Goal: Complete application form

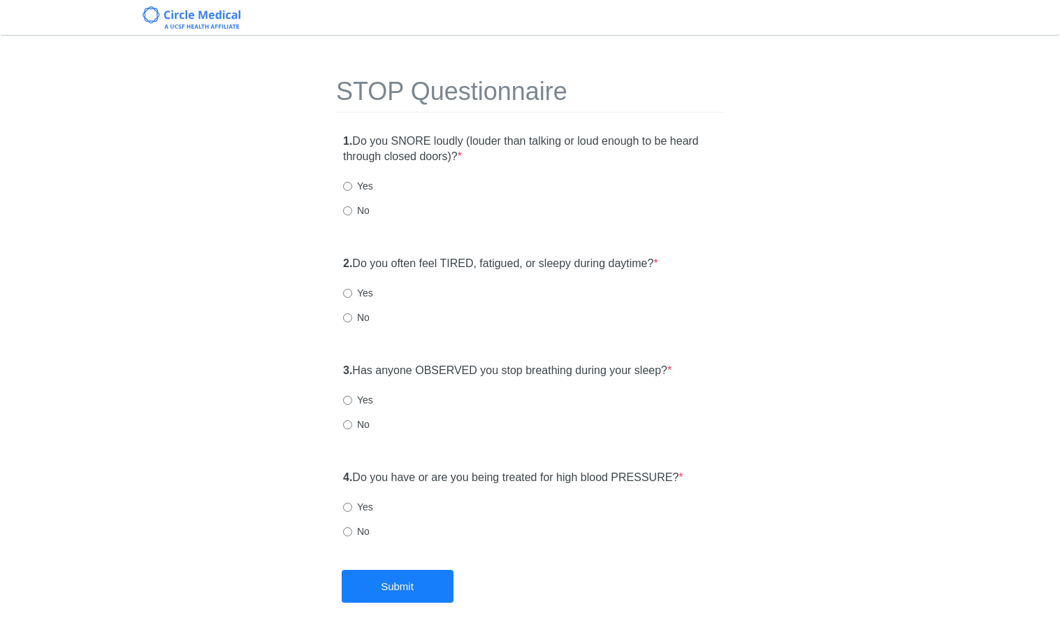
click at [361, 210] on label "No" at bounding box center [356, 210] width 27 height 14
click at [352, 210] on input "No" at bounding box center [347, 210] width 9 height 9
radio input "true"
click at [359, 320] on label "No" at bounding box center [356, 317] width 27 height 14
click at [352, 320] on input "No" at bounding box center [347, 317] width 9 height 9
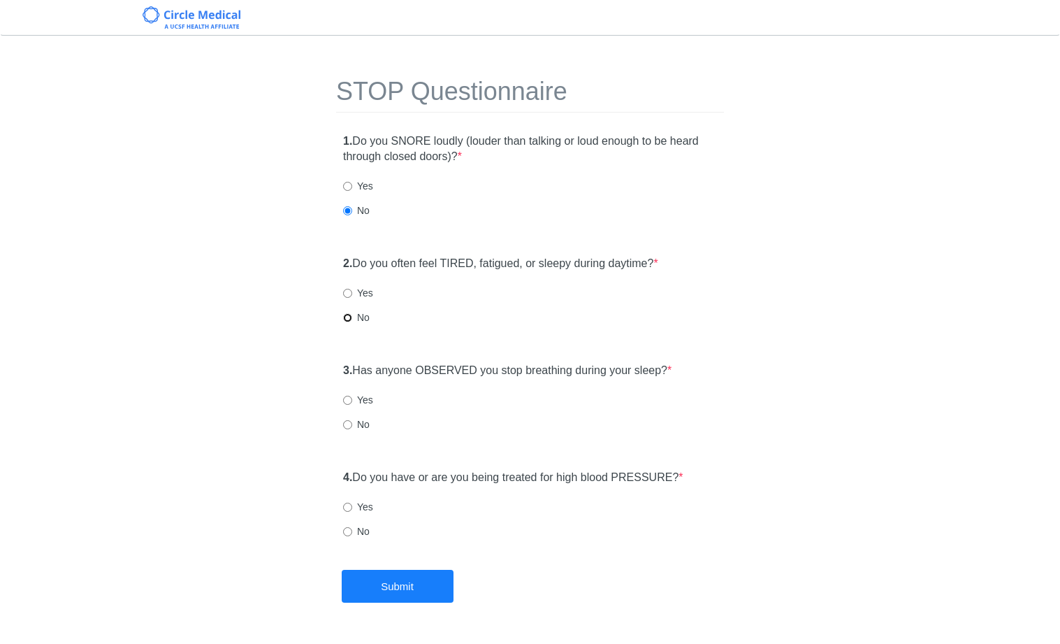
radio input "true"
click at [353, 429] on label "No" at bounding box center [356, 424] width 27 height 14
click at [352, 429] on input "No" at bounding box center [347, 424] width 9 height 9
radio input "true"
click at [353, 294] on label "Yes" at bounding box center [358, 293] width 30 height 14
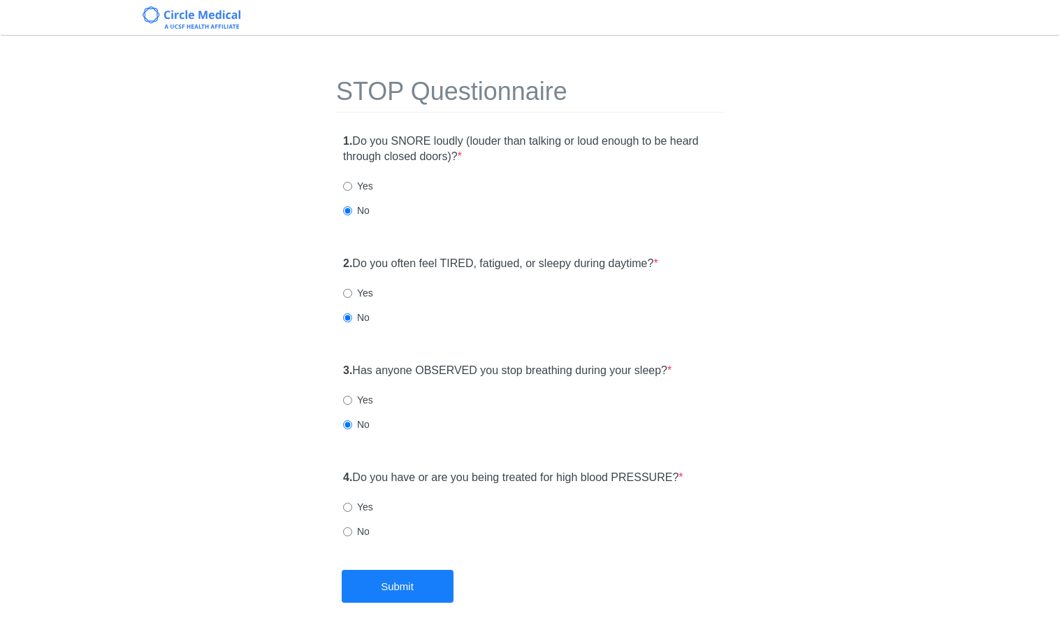
click at [352, 294] on input "Yes" at bounding box center [347, 293] width 9 height 9
radio input "true"
click at [353, 319] on label "No" at bounding box center [356, 317] width 27 height 14
click at [352, 319] on input "No" at bounding box center [347, 317] width 9 height 9
radio input "true"
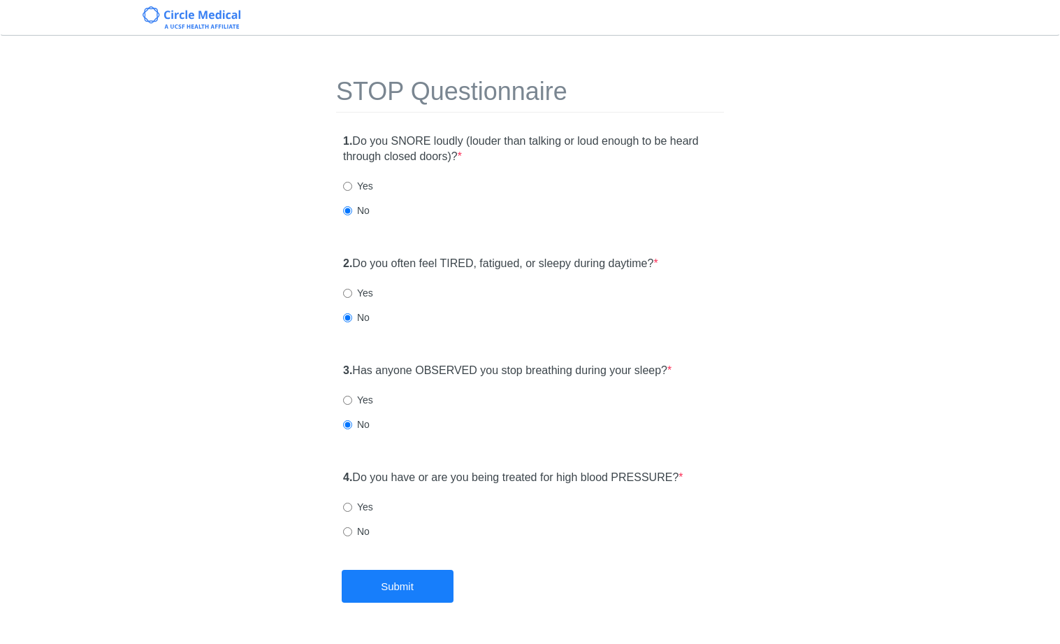
click at [352, 532] on label "No" at bounding box center [356, 531] width 27 height 14
click at [352, 532] on input "No" at bounding box center [347, 531] width 9 height 9
radio input "true"
click at [401, 590] on button "Submit" at bounding box center [398, 586] width 112 height 33
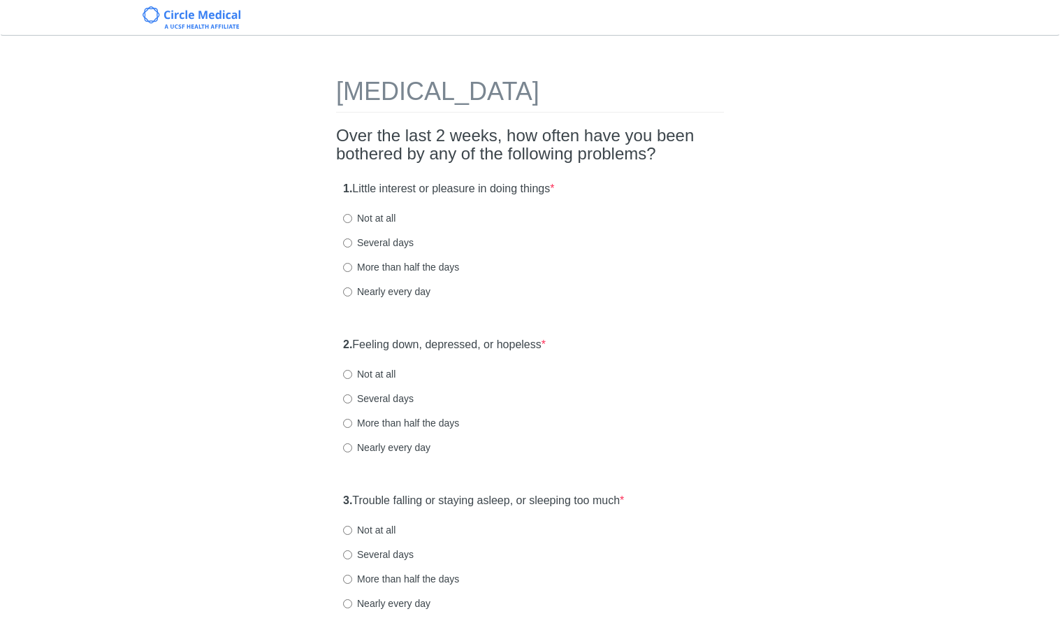
click at [544, 227] on div "1. Little interest or pleasure in doing things * Not at all Several days More t…" at bounding box center [530, 246] width 388 height 145
click at [379, 243] on label "Several days" at bounding box center [378, 243] width 71 height 14
click at [352, 243] on input "Several days" at bounding box center [347, 242] width 9 height 9
radio input "true"
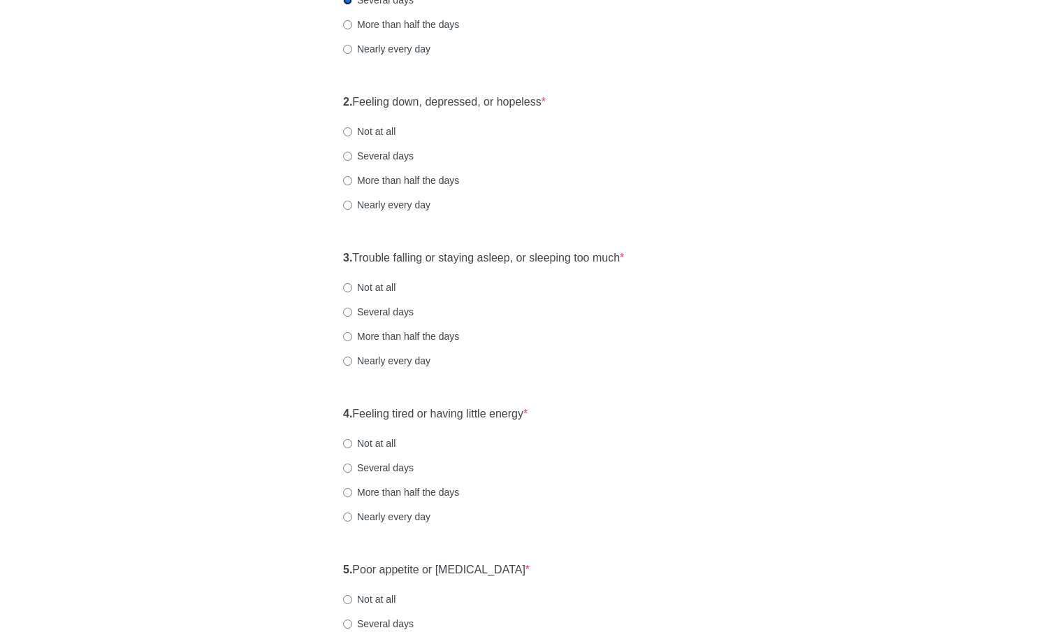
scroll to position [243, 0]
click at [378, 131] on label "Not at all" at bounding box center [369, 131] width 52 height 14
click at [352, 131] on input "Not at all" at bounding box center [347, 131] width 9 height 9
radio input "true"
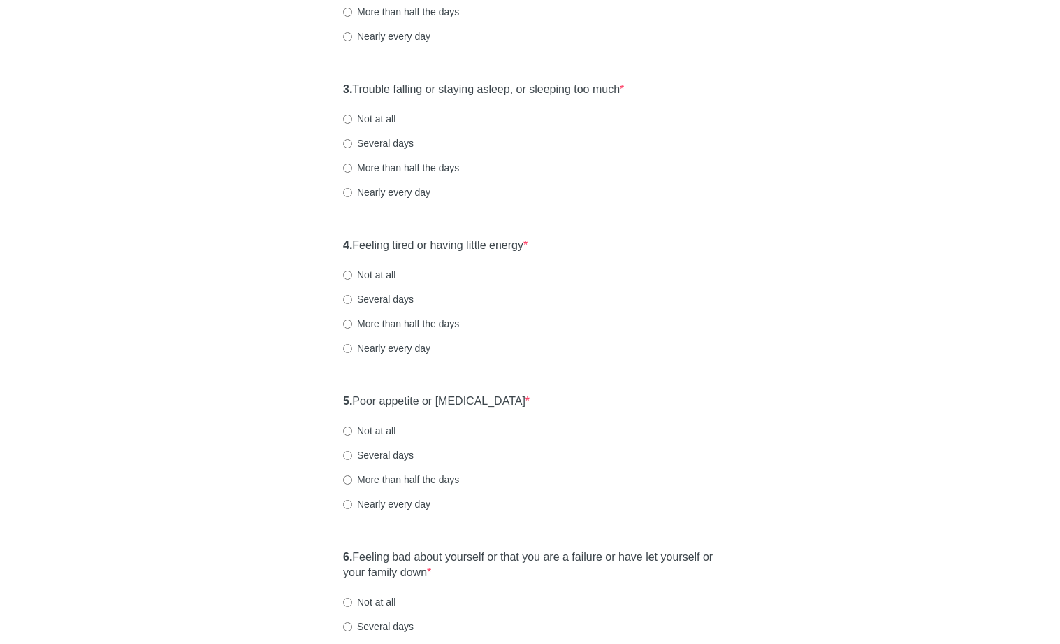
scroll to position [459, 0]
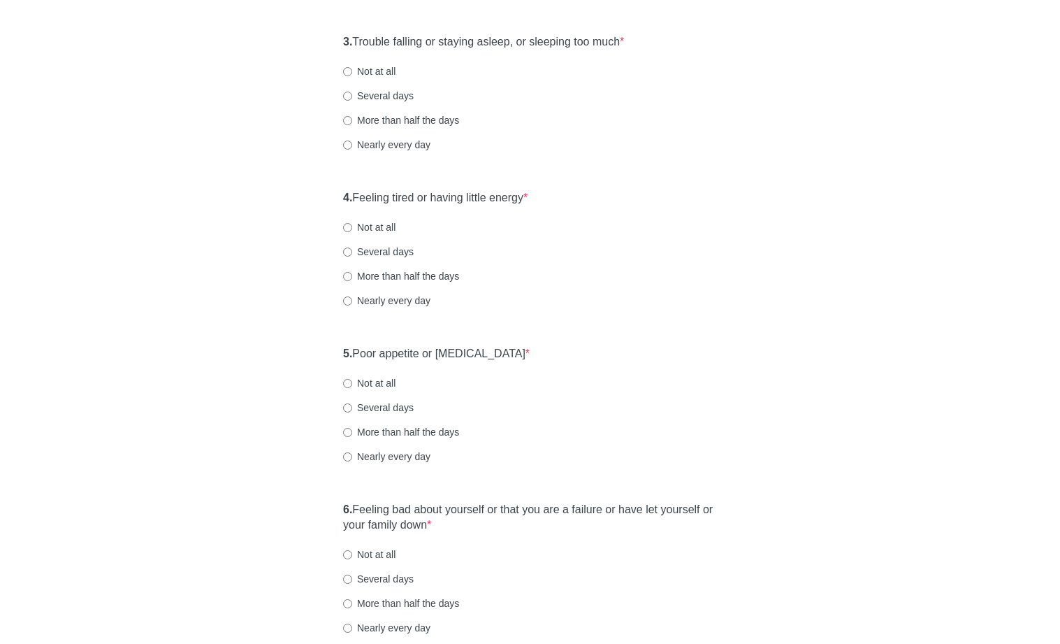
click at [387, 96] on label "Several days" at bounding box center [378, 96] width 71 height 14
click at [352, 96] on input "Several days" at bounding box center [347, 96] width 9 height 9
radio input "true"
click at [382, 67] on label "Not at all" at bounding box center [369, 71] width 52 height 14
click at [352, 67] on input "Not at all" at bounding box center [347, 71] width 9 height 9
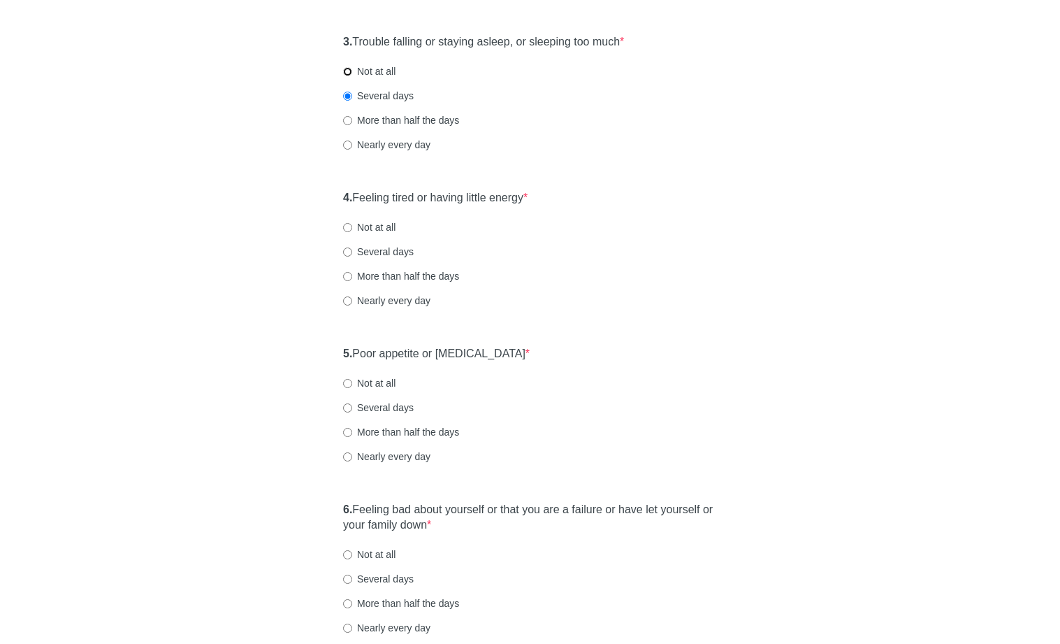
radio input "true"
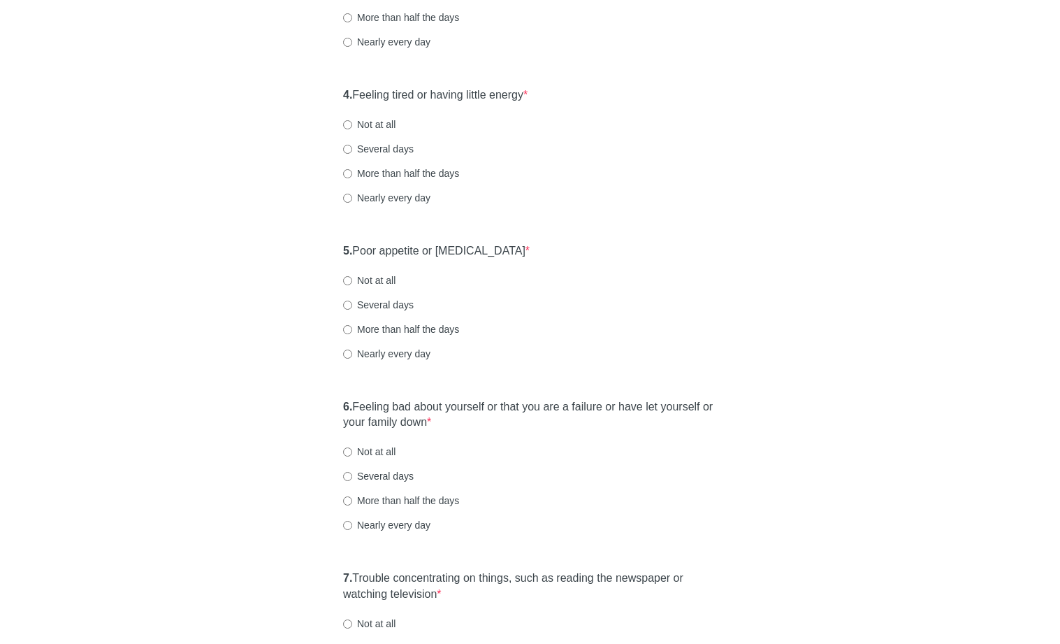
scroll to position [570, 0]
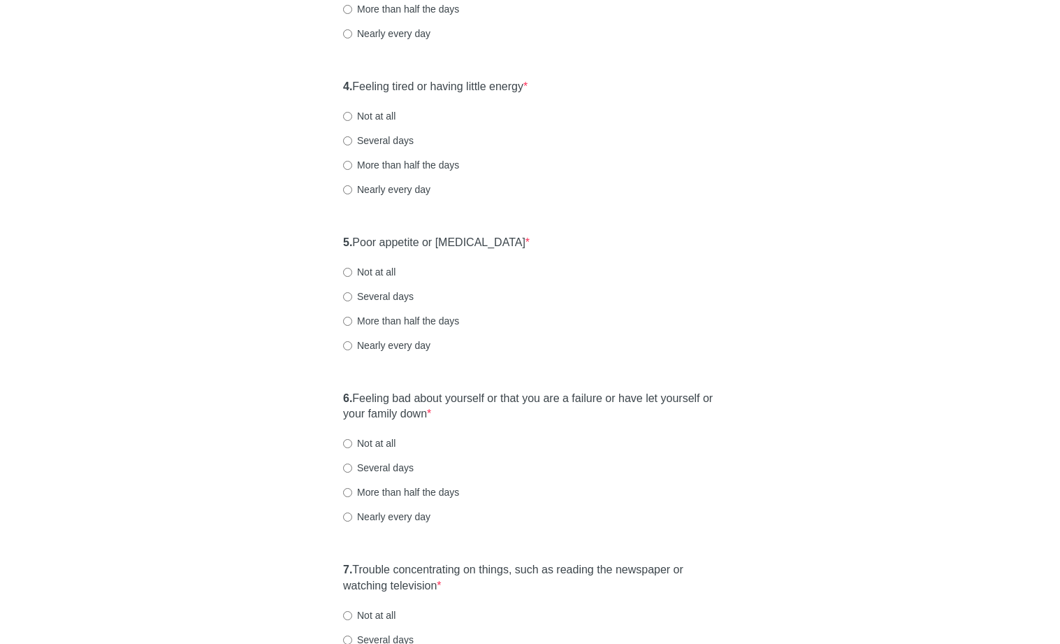
click at [373, 138] on label "Several days" at bounding box center [378, 141] width 71 height 14
click at [352, 138] on input "Several days" at bounding box center [347, 140] width 9 height 9
radio input "true"
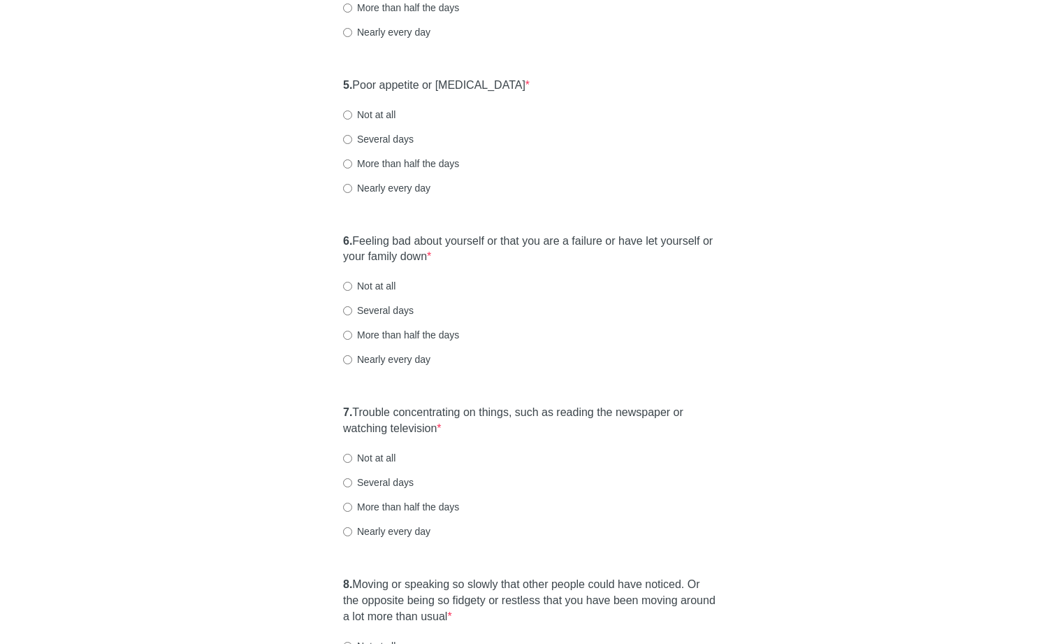
scroll to position [744, 0]
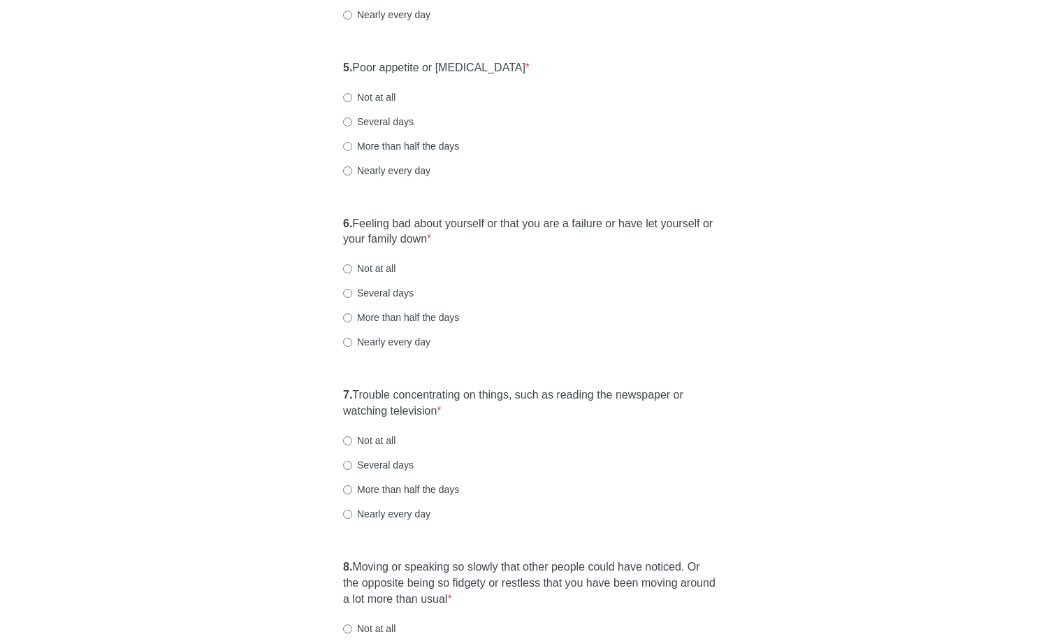
click at [368, 95] on label "Not at all" at bounding box center [369, 97] width 52 height 14
click at [352, 95] on input "Not at all" at bounding box center [347, 97] width 9 height 9
radio input "true"
click at [371, 124] on label "Several days" at bounding box center [378, 122] width 71 height 14
click at [352, 124] on input "Several days" at bounding box center [347, 121] width 9 height 9
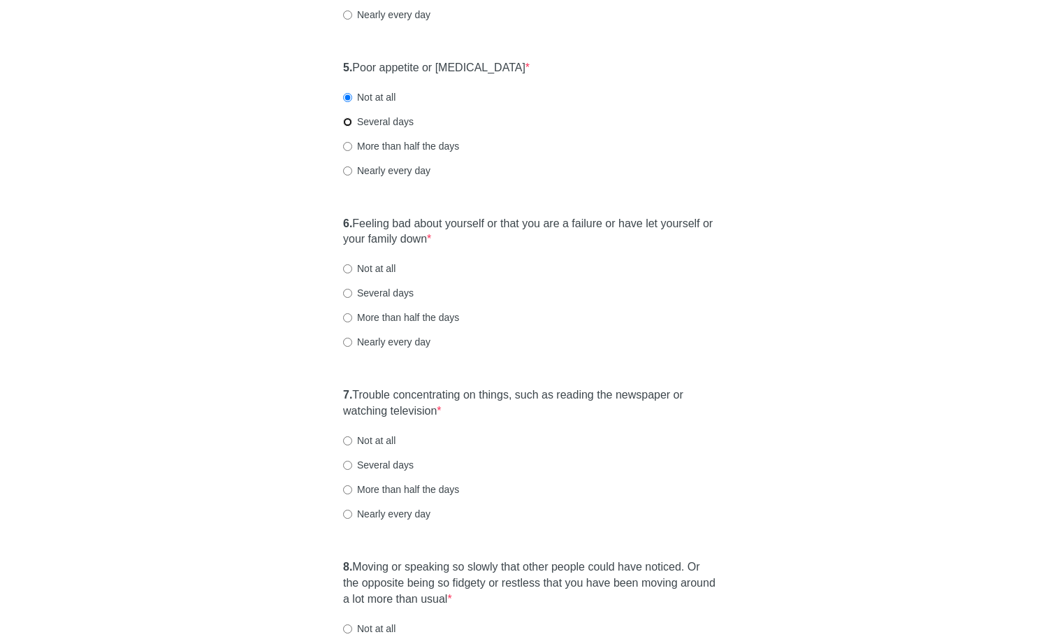
radio input "true"
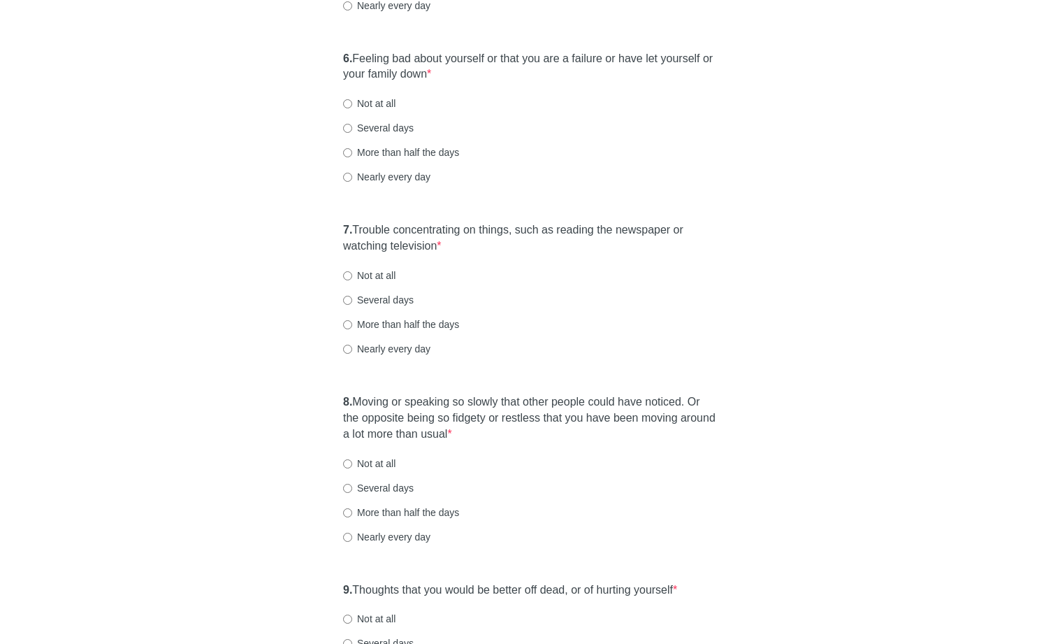
scroll to position [931, 0]
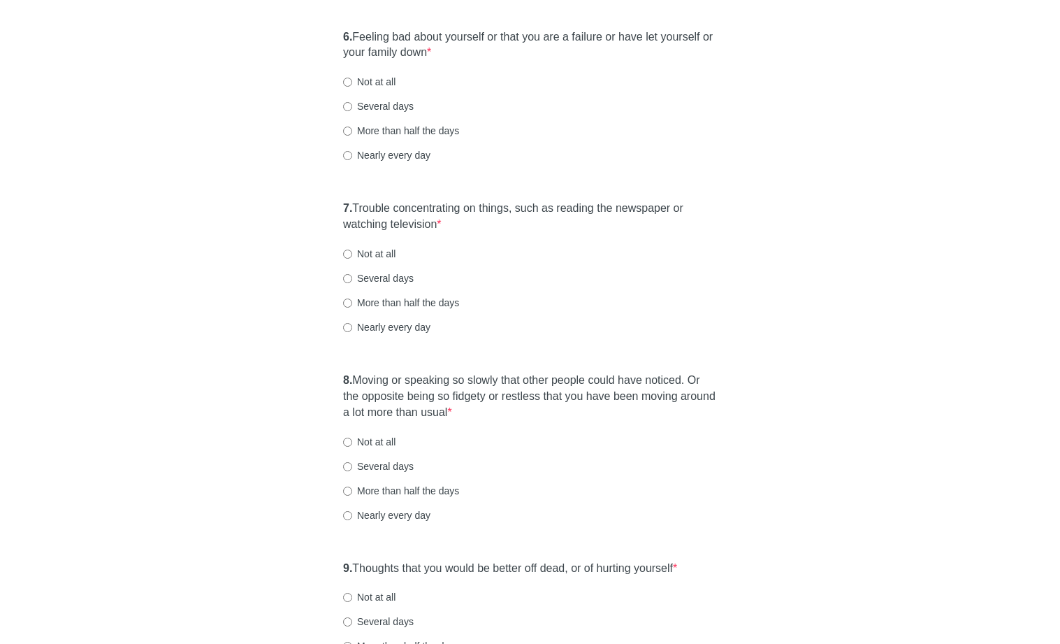
click at [389, 82] on label "Not at all" at bounding box center [369, 82] width 52 height 14
click at [352, 82] on input "Not at all" at bounding box center [347, 82] width 9 height 9
radio input "true"
click at [366, 248] on label "Not at all" at bounding box center [369, 254] width 52 height 14
click at [352, 250] on input "Not at all" at bounding box center [347, 254] width 9 height 9
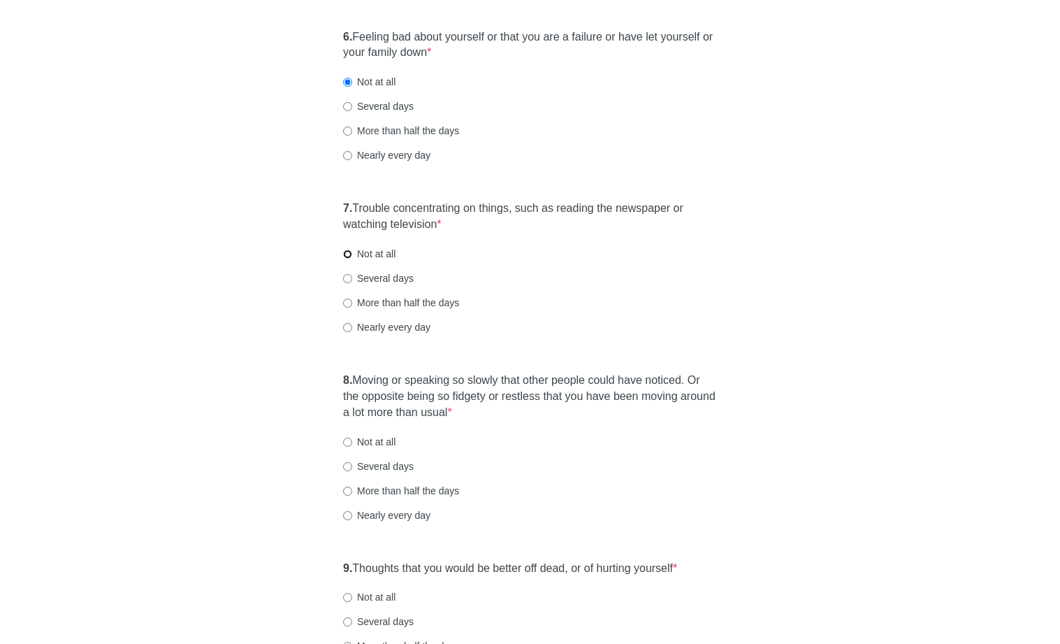
radio input "true"
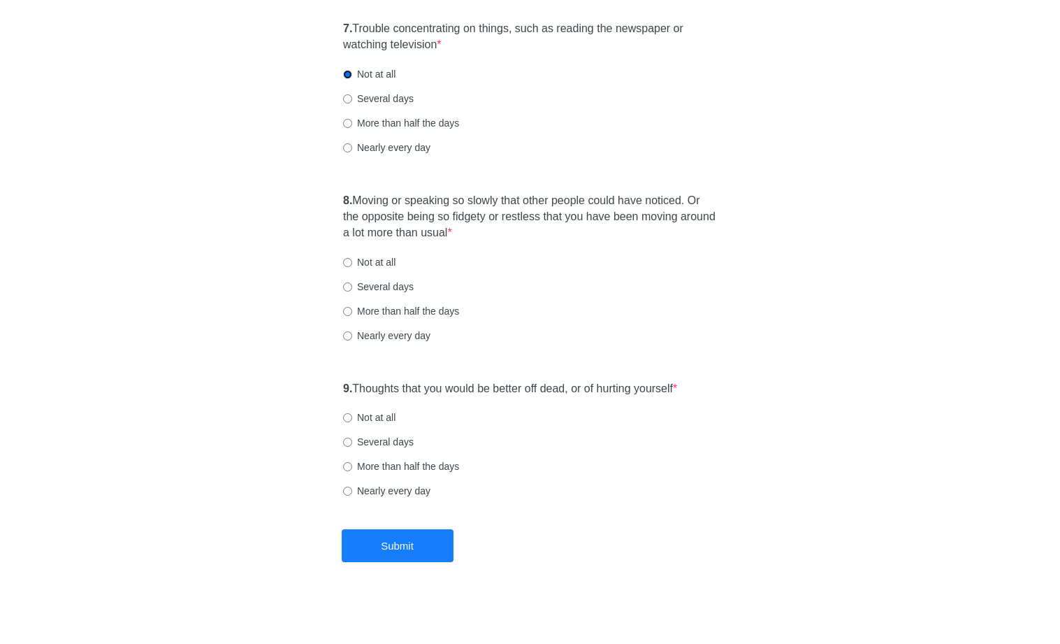
scroll to position [1114, 0]
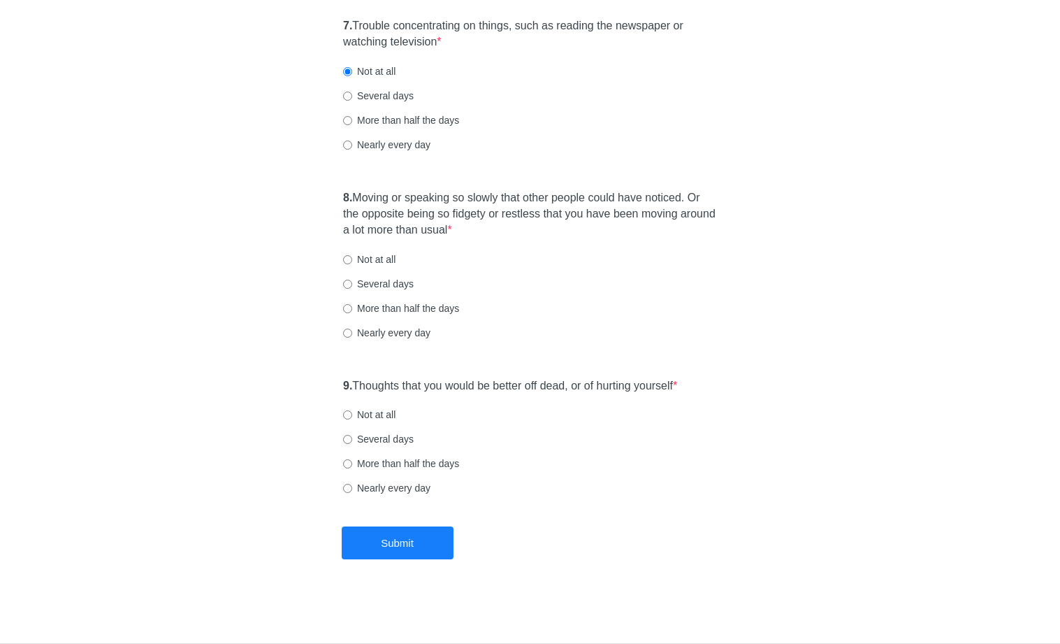
drag, startPoint x: 386, startPoint y: 260, endPoint x: 440, endPoint y: 285, distance: 59.4
click at [386, 260] on label "Not at all" at bounding box center [369, 259] width 52 height 14
click at [352, 260] on input "Not at all" at bounding box center [347, 259] width 9 height 9
radio input "true"
click at [369, 101] on label "Several days" at bounding box center [378, 96] width 71 height 14
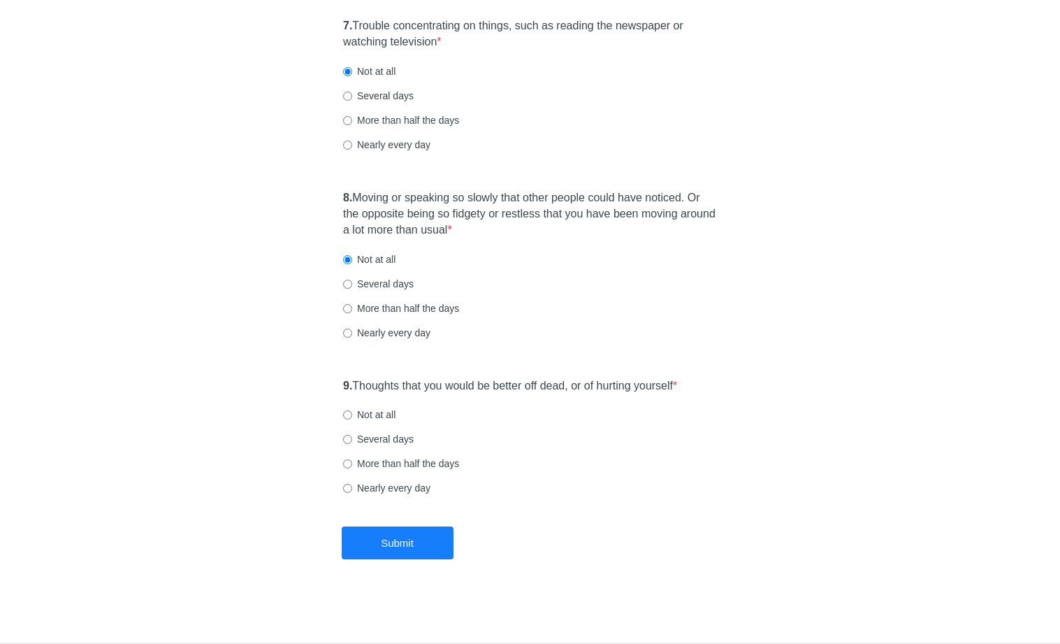
click at [352, 101] on input "Several days" at bounding box center [347, 96] width 9 height 9
radio input "true"
click at [353, 412] on label "Not at all" at bounding box center [369, 415] width 52 height 14
click at [352, 412] on input "Not at all" at bounding box center [347, 414] width 9 height 9
radio input "true"
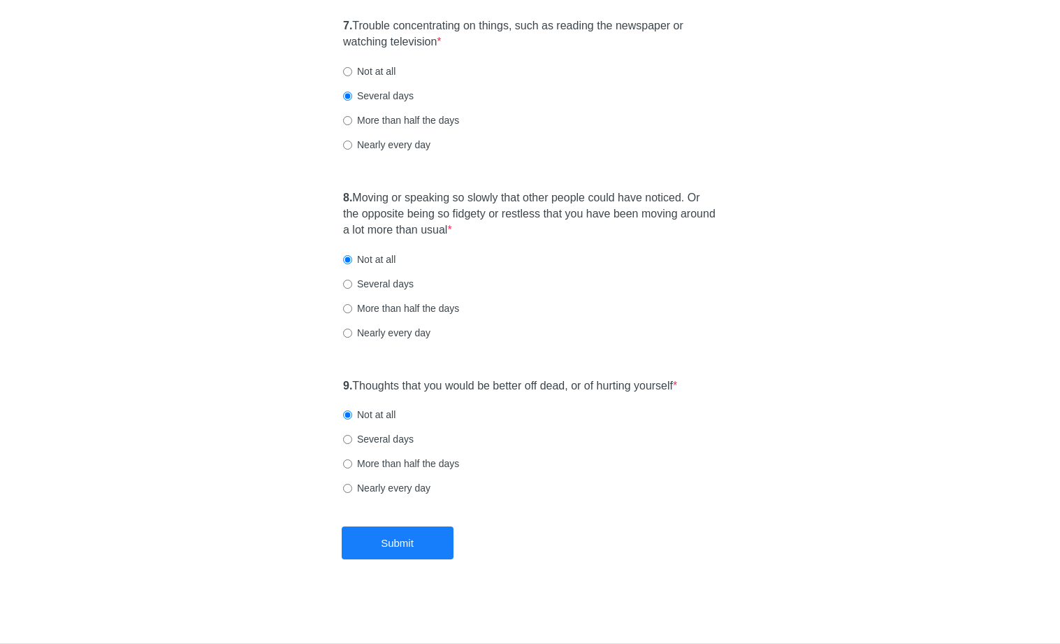
click at [569, 405] on div "9. Thoughts that you would be better off dead, or of hurting yourself * Not at …" at bounding box center [530, 443] width 388 height 145
click at [528, 341] on div "8. Moving or speaking so slowly that other people could have noticed. Or the op…" at bounding box center [530, 272] width 388 height 178
click at [402, 552] on button "Submit" at bounding box center [398, 542] width 112 height 33
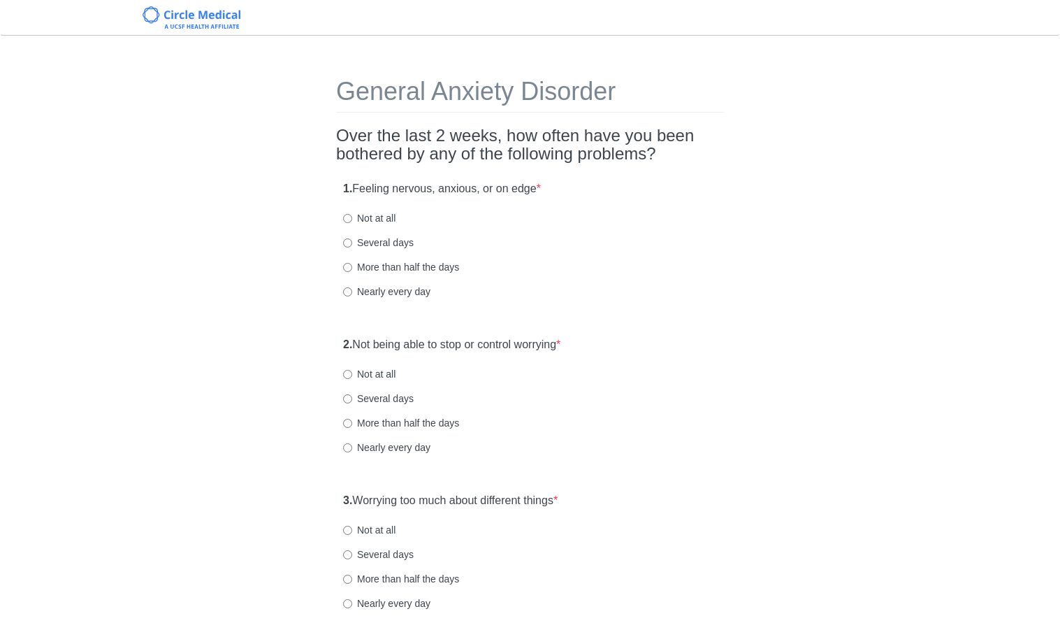
click at [386, 245] on label "Several days" at bounding box center [378, 243] width 71 height 14
click at [352, 245] on input "Several days" at bounding box center [347, 242] width 9 height 9
radio input "true"
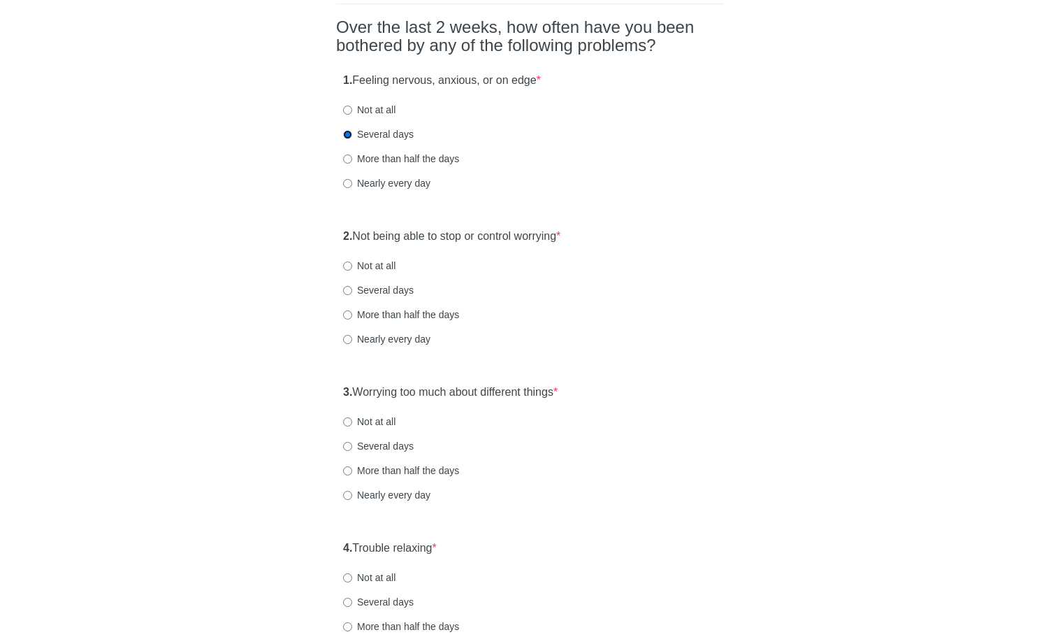
scroll to position [126, 0]
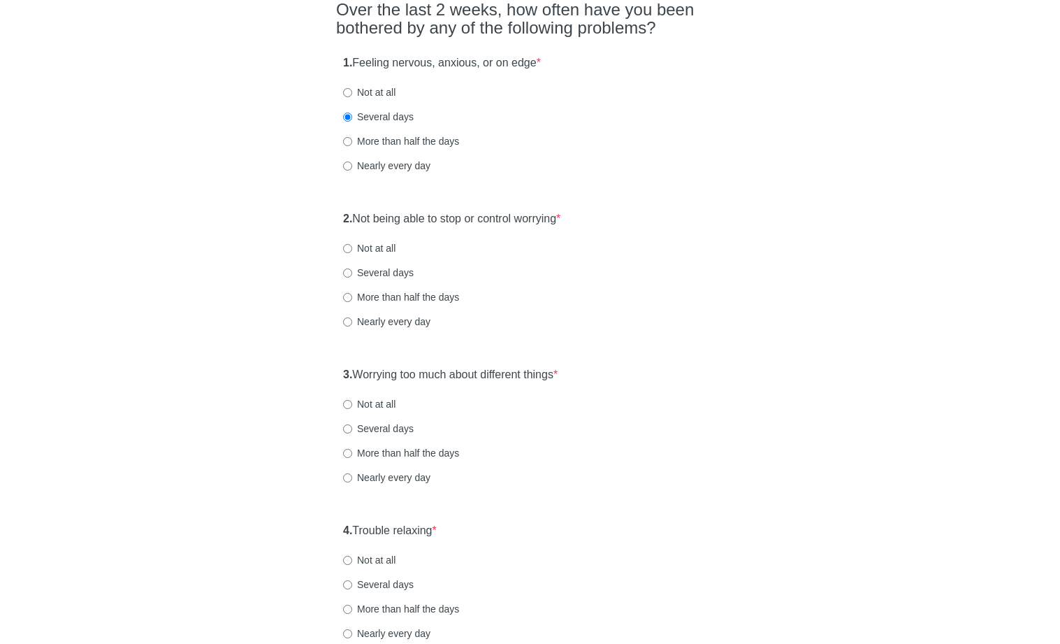
click at [380, 273] on label "Several days" at bounding box center [378, 273] width 71 height 14
click at [352, 273] on input "Several days" at bounding box center [347, 272] width 9 height 9
radio input "true"
click at [376, 254] on label "Not at all" at bounding box center [369, 248] width 52 height 14
click at [352, 253] on input "Not at all" at bounding box center [347, 248] width 9 height 9
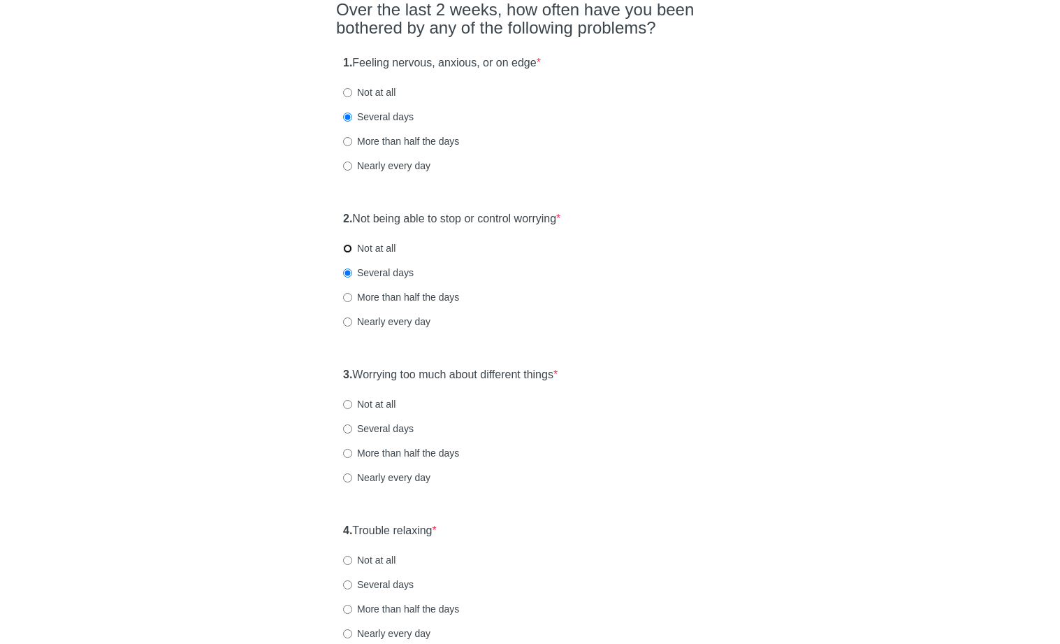
radio input "true"
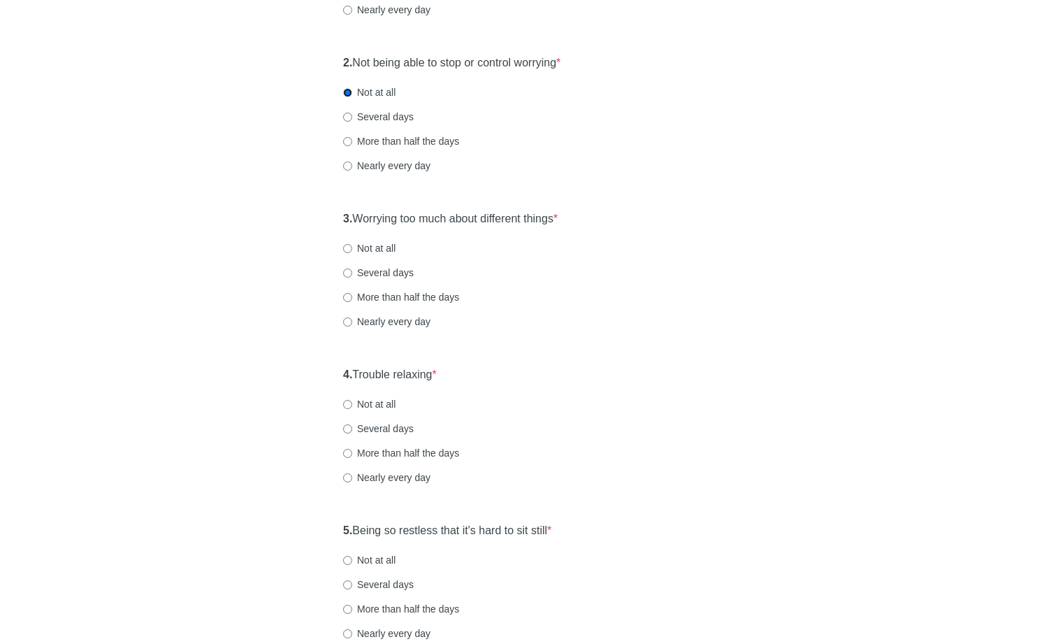
scroll to position [372, 0]
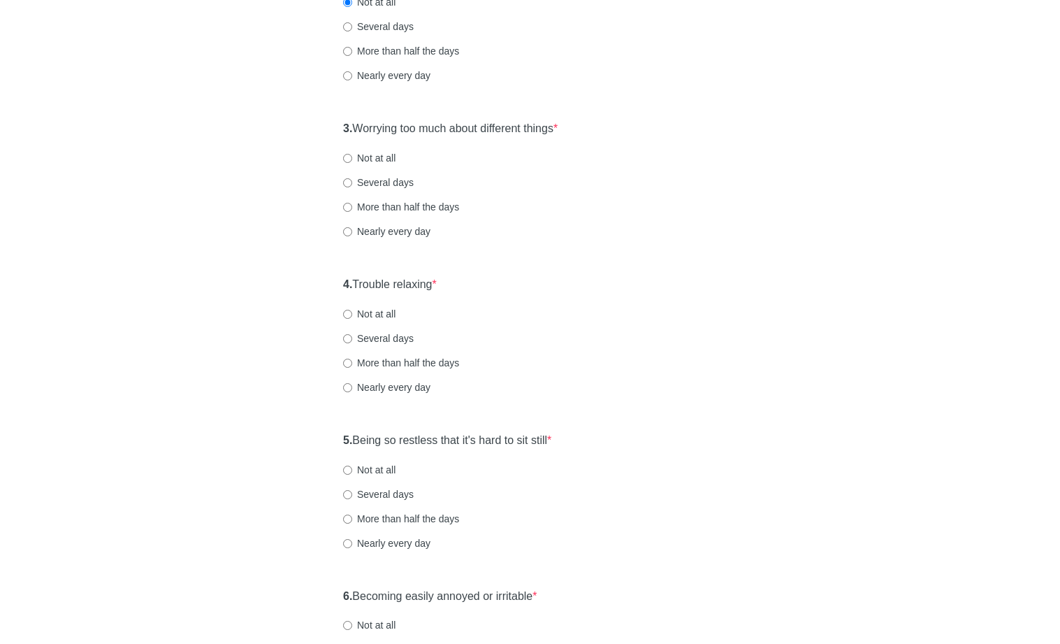
click at [377, 160] on label "Not at all" at bounding box center [369, 158] width 52 height 14
click at [352, 160] on input "Not at all" at bounding box center [347, 158] width 9 height 9
radio input "true"
click at [374, 178] on label "Several days" at bounding box center [378, 182] width 71 height 14
click at [352, 178] on input "Several days" at bounding box center [347, 182] width 9 height 9
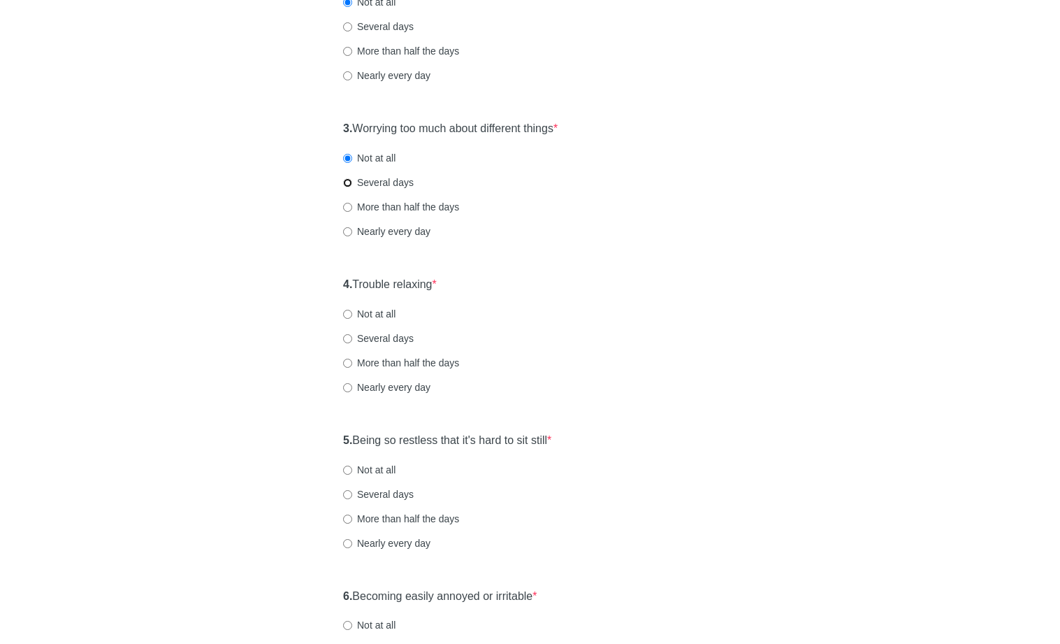
radio input "true"
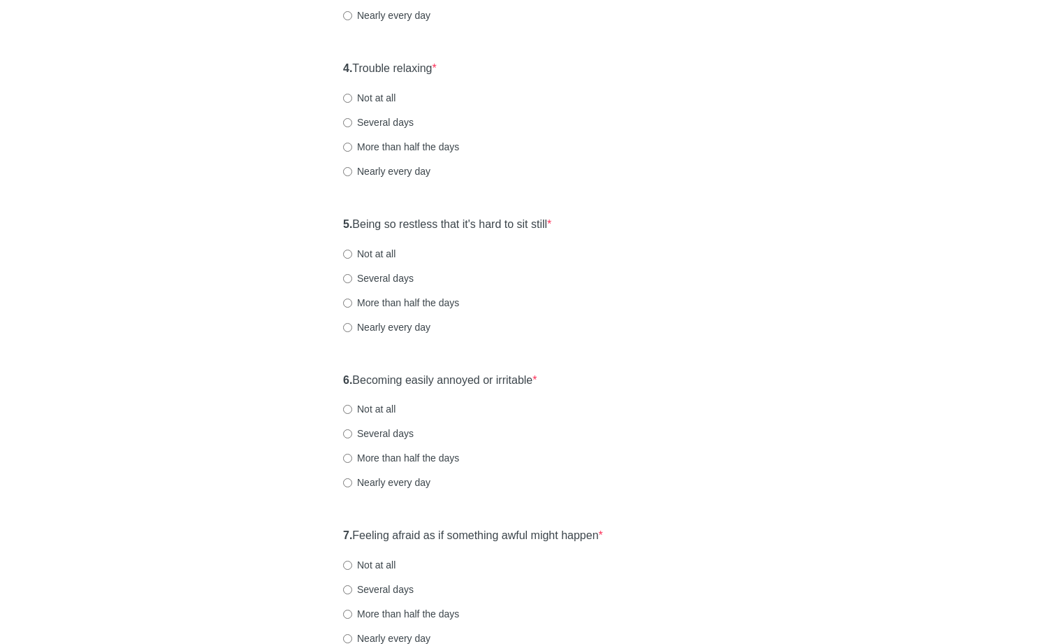
scroll to position [591, 0]
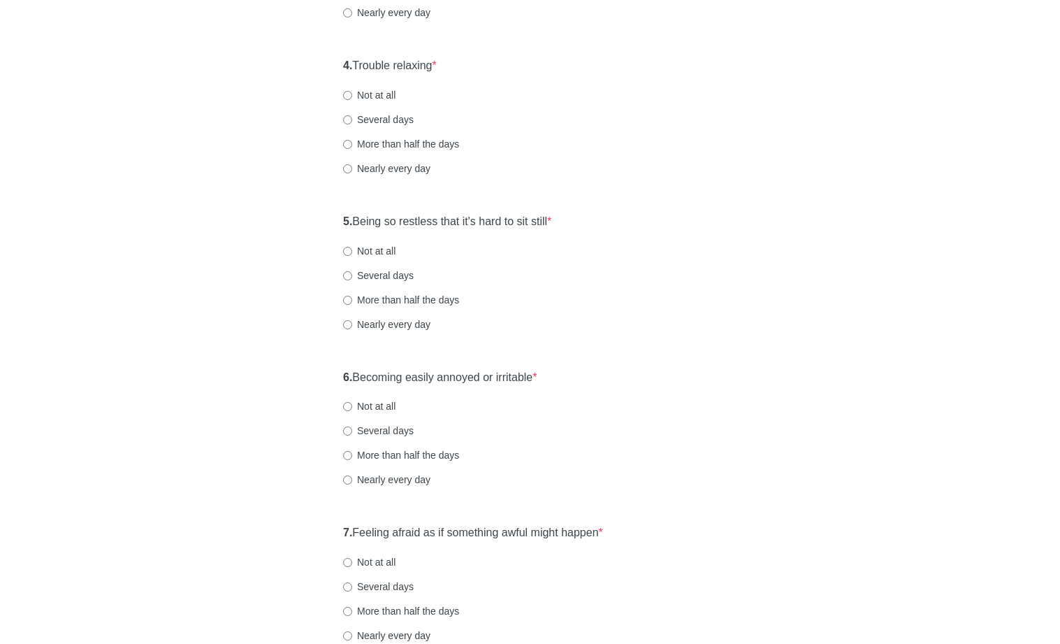
click at [391, 113] on label "Several days" at bounding box center [378, 120] width 71 height 14
click at [352, 115] on input "Several days" at bounding box center [347, 119] width 9 height 9
radio input "true"
click at [383, 99] on label "Not at all" at bounding box center [369, 95] width 52 height 14
click at [352, 99] on input "Not at all" at bounding box center [347, 95] width 9 height 9
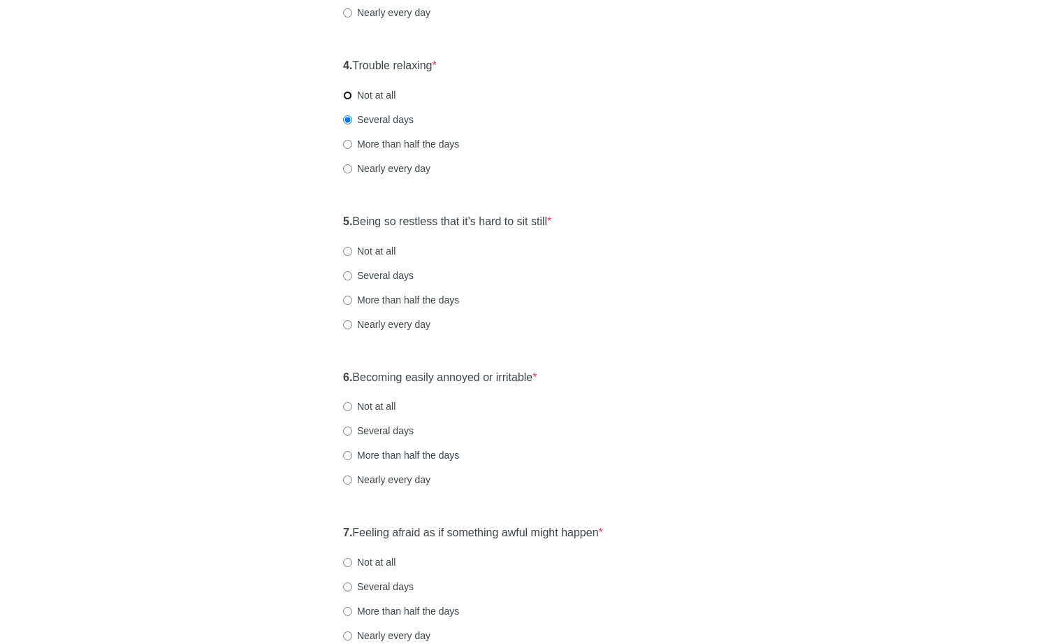
radio input "true"
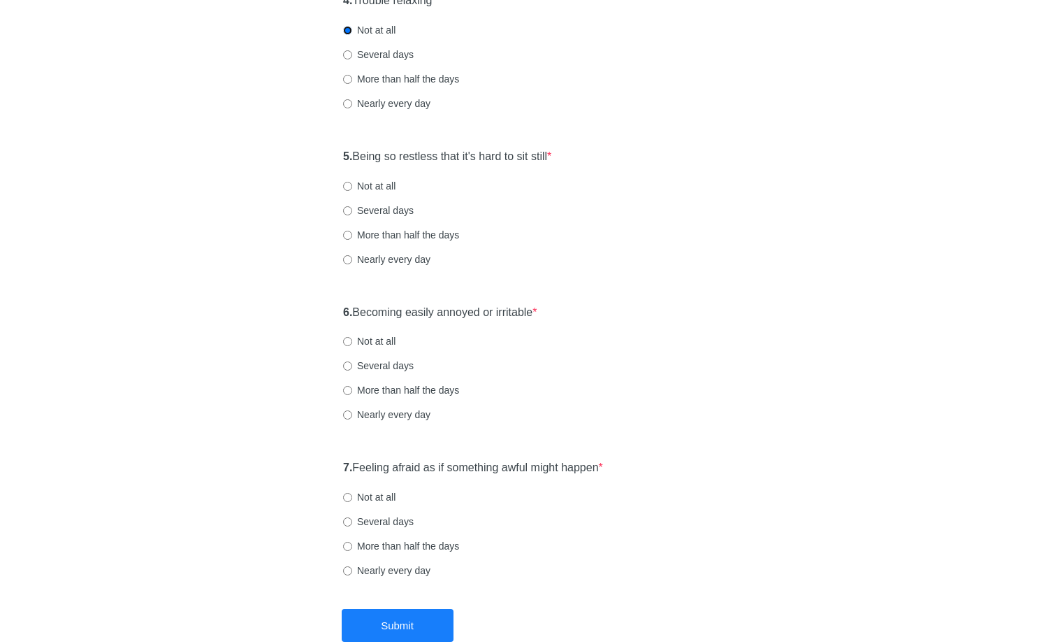
scroll to position [668, 0]
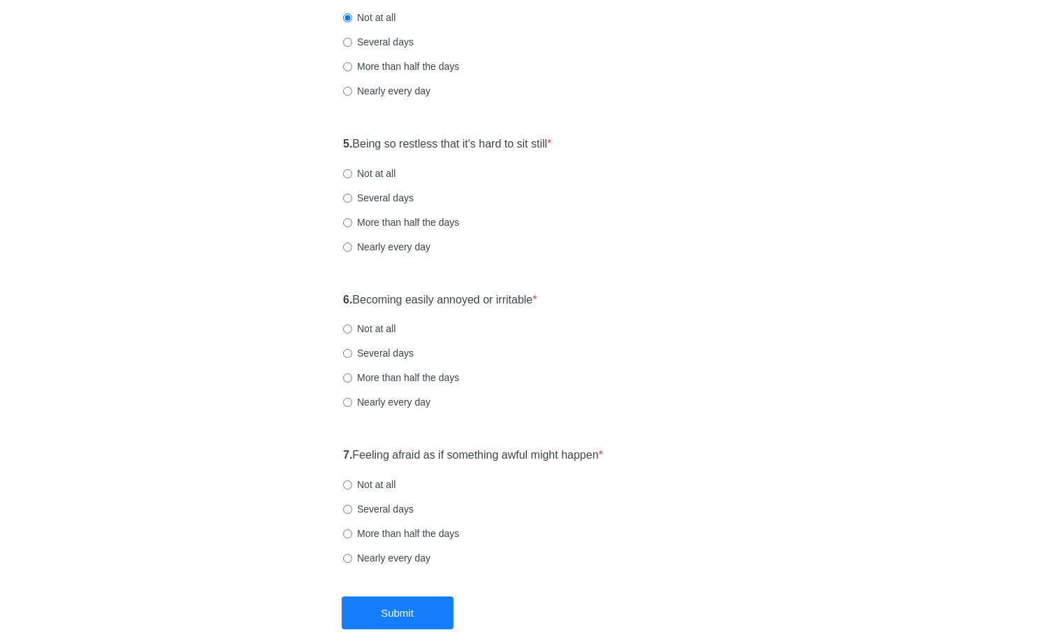
click at [375, 185] on div "5. Being so restless that it's hard to sit still * Not at all Several days More…" at bounding box center [530, 201] width 388 height 145
click at [379, 179] on label "Not at all" at bounding box center [369, 173] width 52 height 14
click at [352, 178] on input "Not at all" at bounding box center [347, 173] width 9 height 9
radio input "true"
click at [377, 195] on label "Several days" at bounding box center [378, 198] width 71 height 14
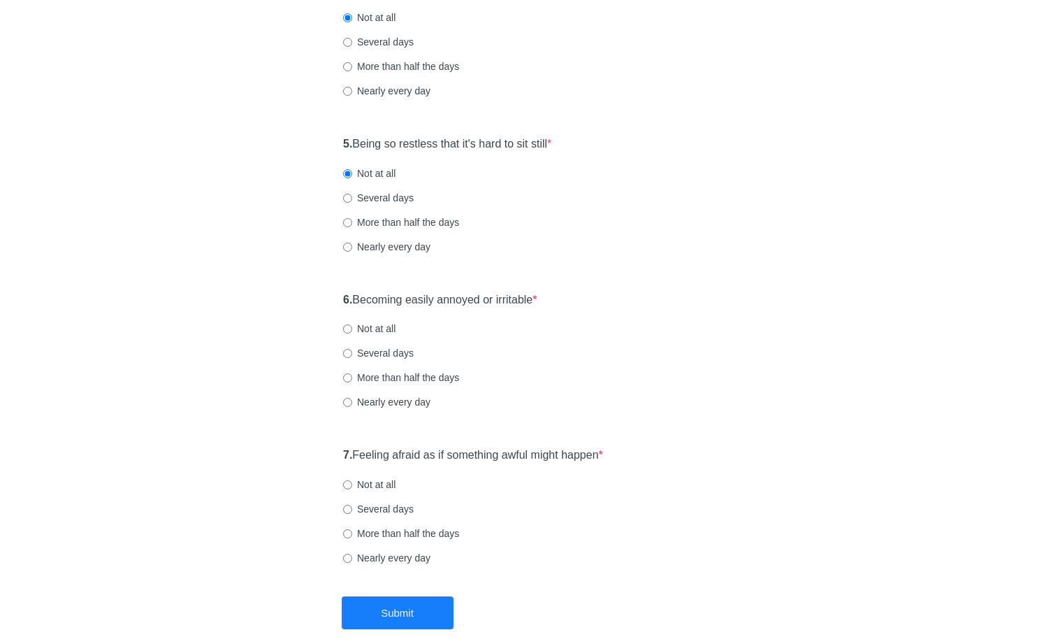
click at [352, 195] on input "Several days" at bounding box center [347, 198] width 9 height 9
radio input "true"
click at [375, 168] on label "Not at all" at bounding box center [369, 173] width 52 height 14
click at [352, 169] on input "Not at all" at bounding box center [347, 173] width 9 height 9
radio input "true"
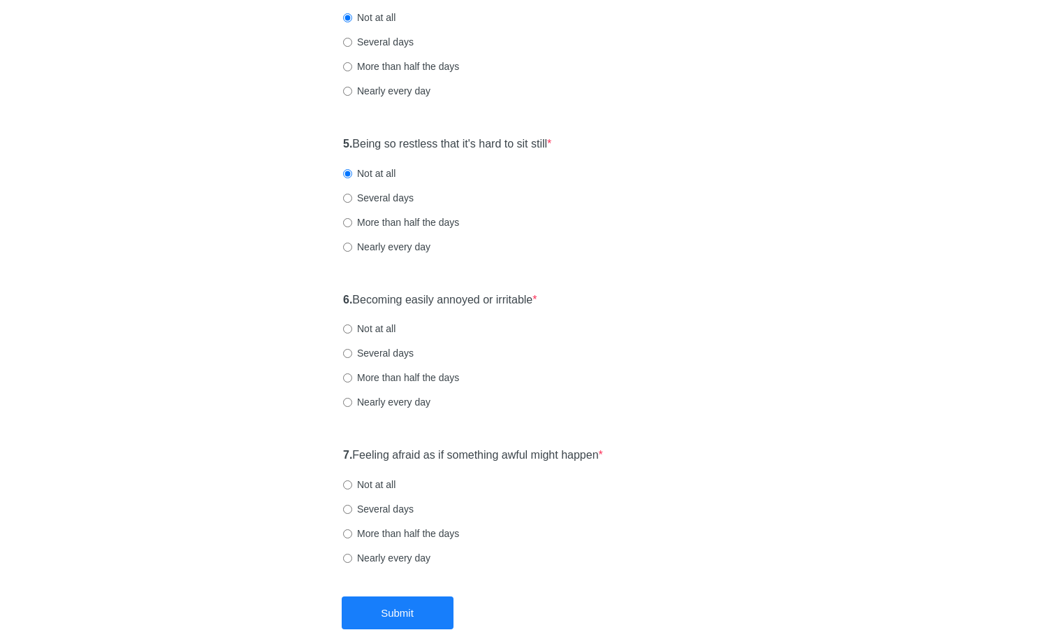
click at [375, 329] on label "Not at all" at bounding box center [369, 329] width 52 height 14
click at [352, 329] on input "Not at all" at bounding box center [347, 328] width 9 height 9
radio input "true"
click at [364, 480] on label "Not at all" at bounding box center [369, 484] width 52 height 14
click at [352, 480] on input "Not at all" at bounding box center [347, 484] width 9 height 9
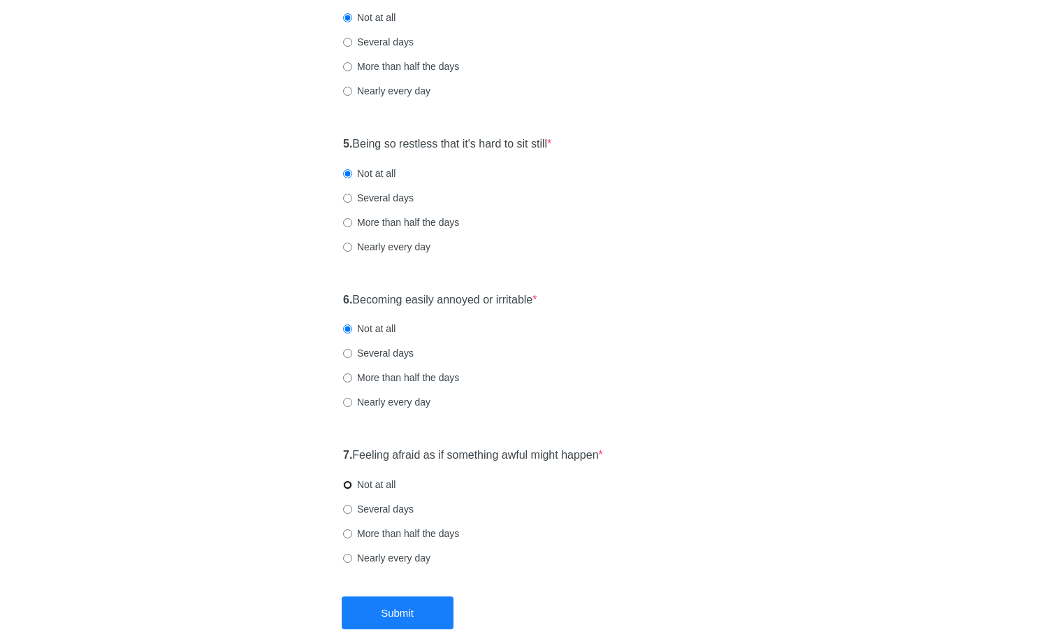
radio input "true"
click at [400, 616] on button "Submit" at bounding box center [398, 612] width 112 height 33
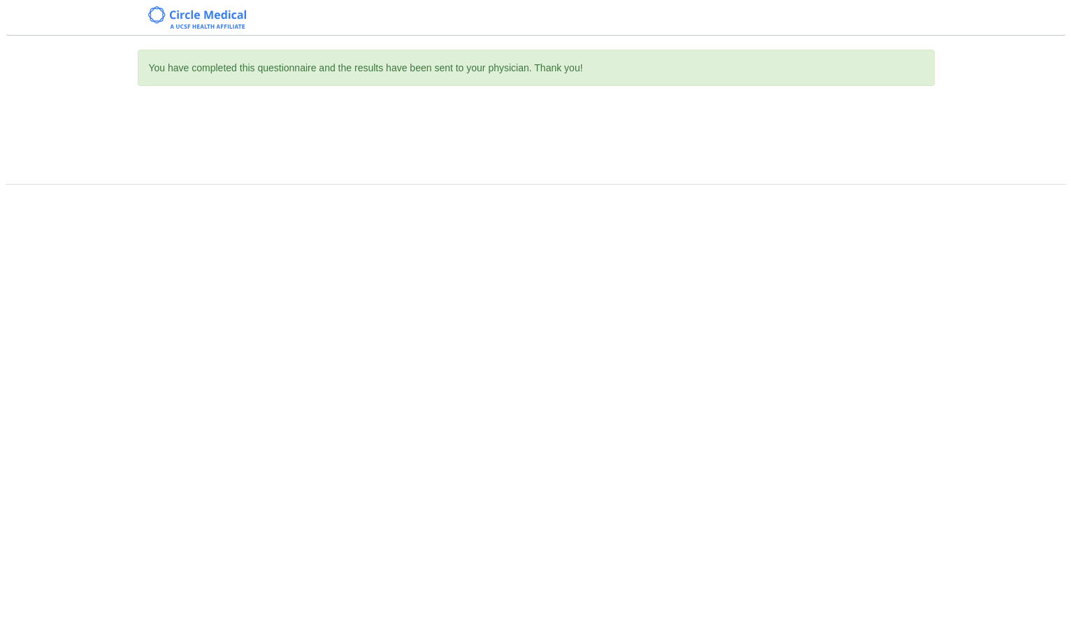
scroll to position [0, 0]
